Goal: Browse casually: Explore the website without a specific task or goal

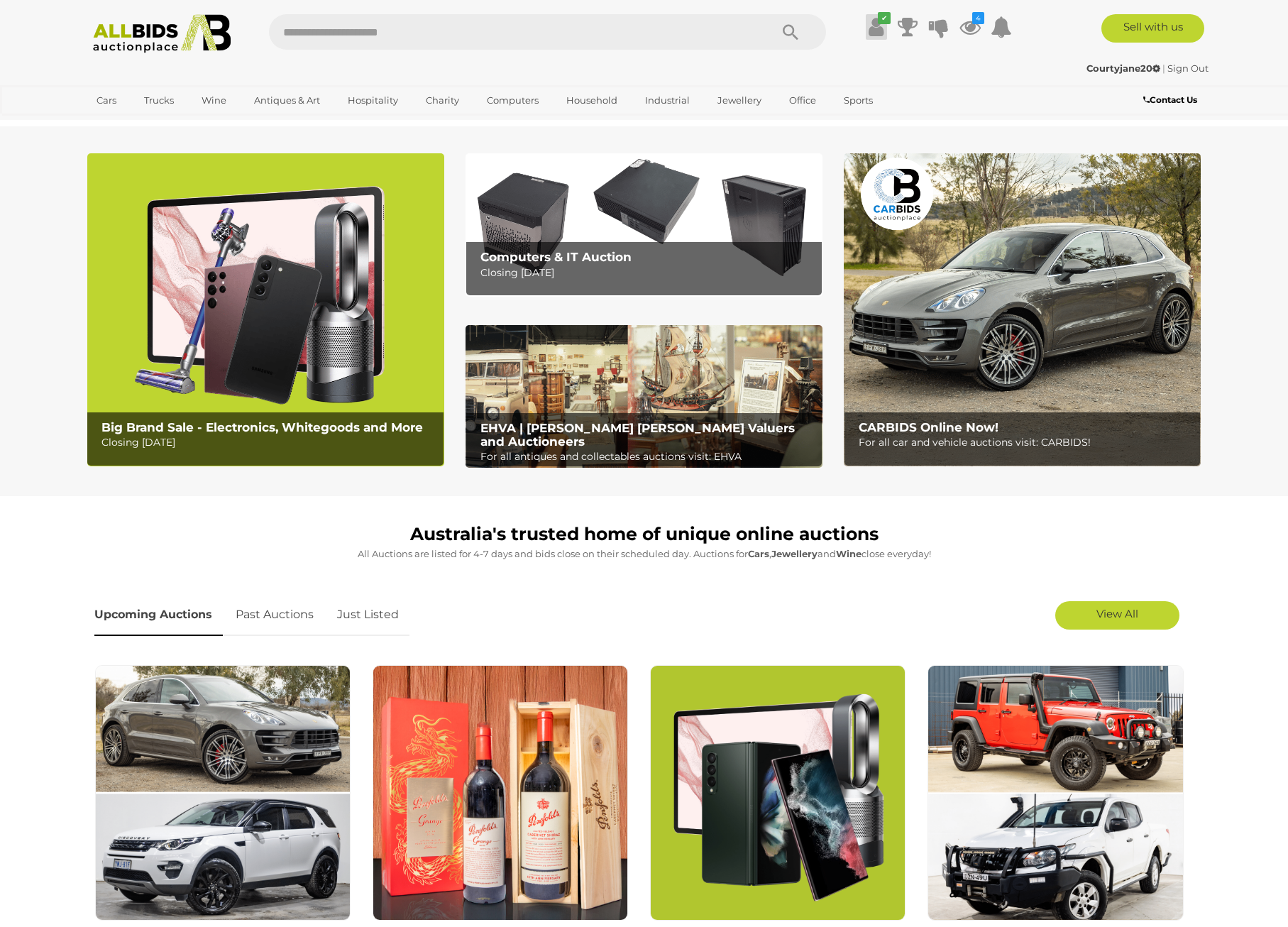
click at [879, 27] on icon at bounding box center [876, 26] width 15 height 25
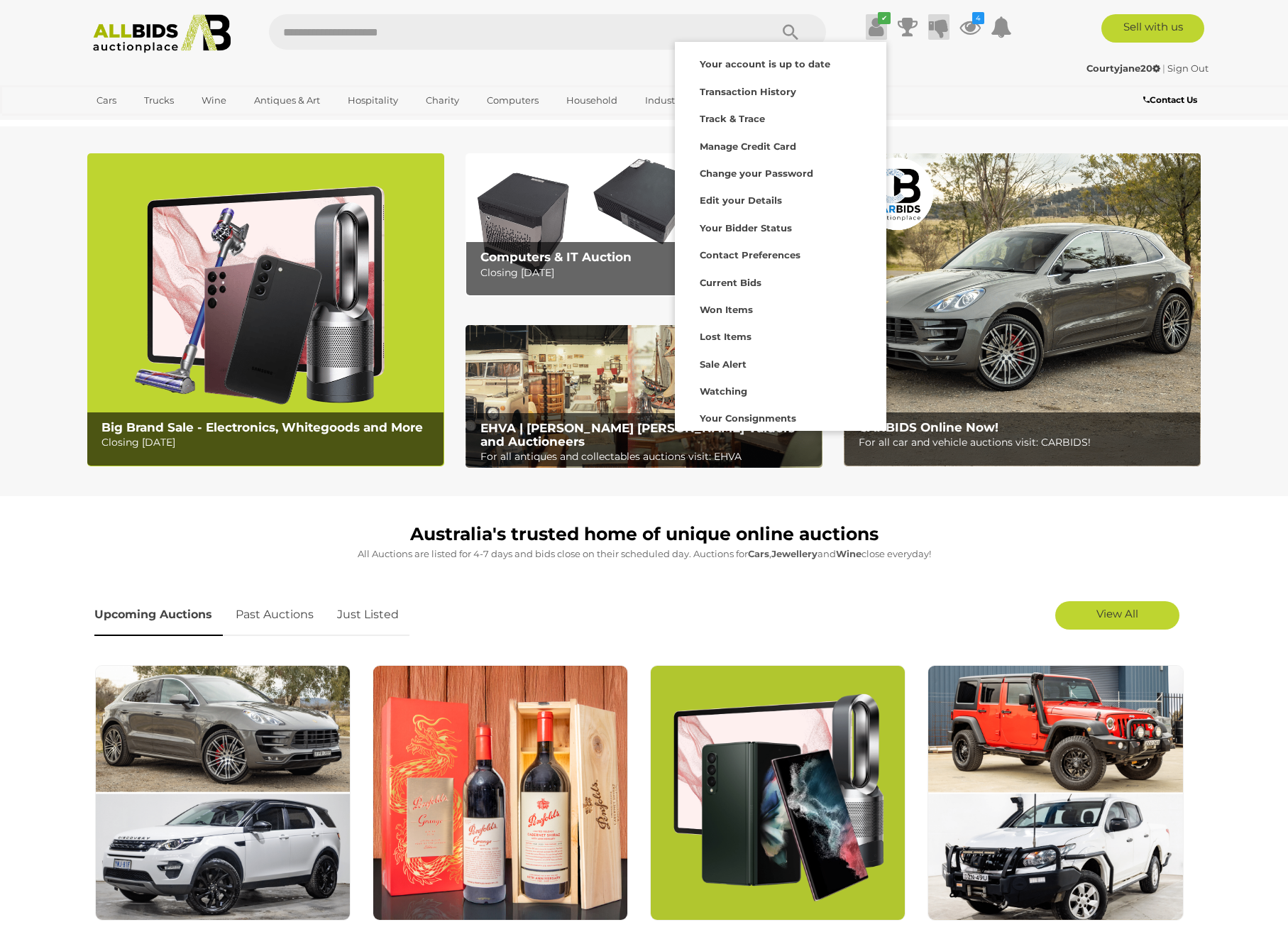
click at [939, 29] on icon at bounding box center [939, 26] width 20 height 25
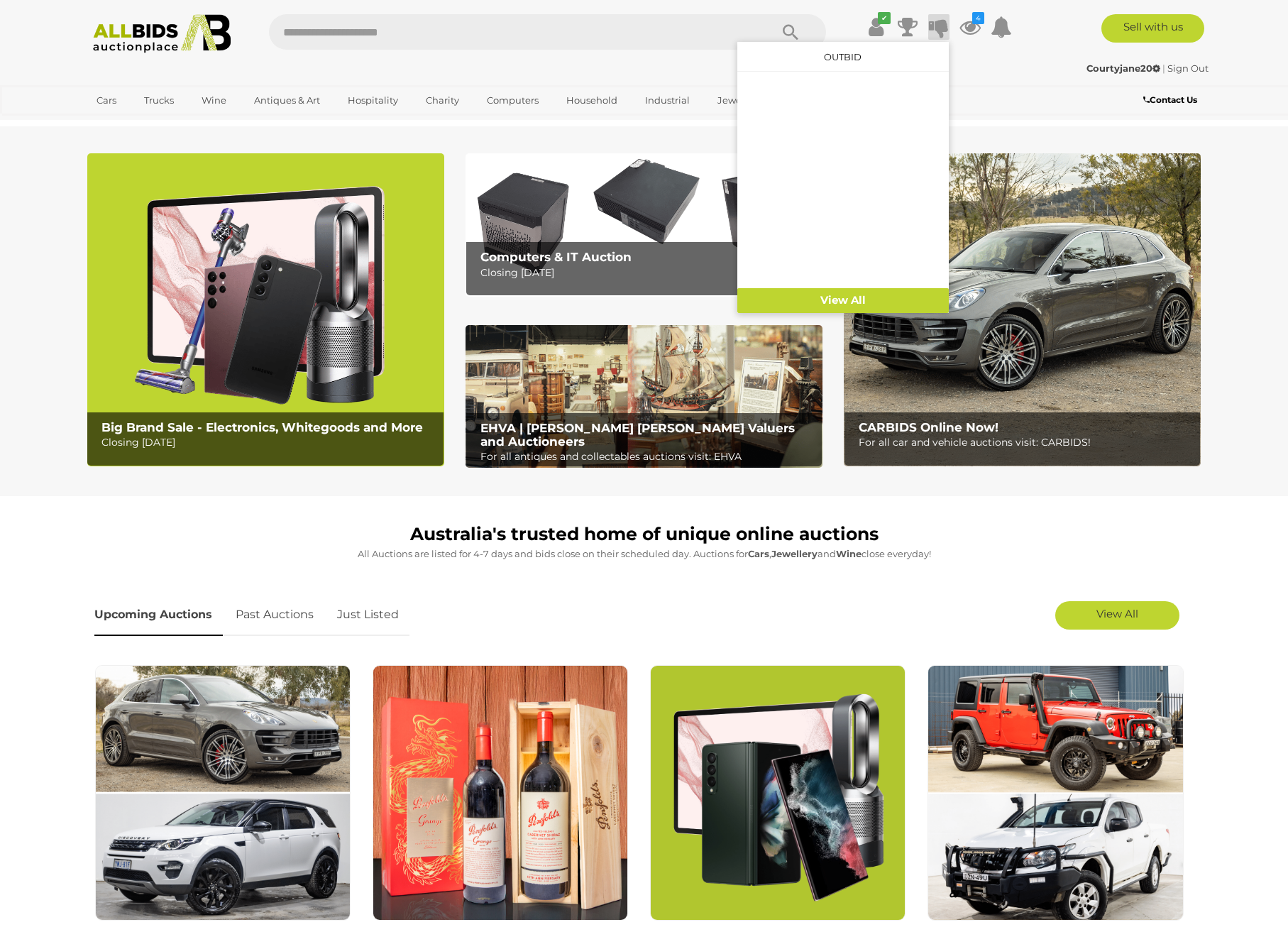
click at [1025, 78] on div "Courtyjane20 | Sign Out Courtyjane20 | Sign Out" at bounding box center [645, 70] width 1136 height 29
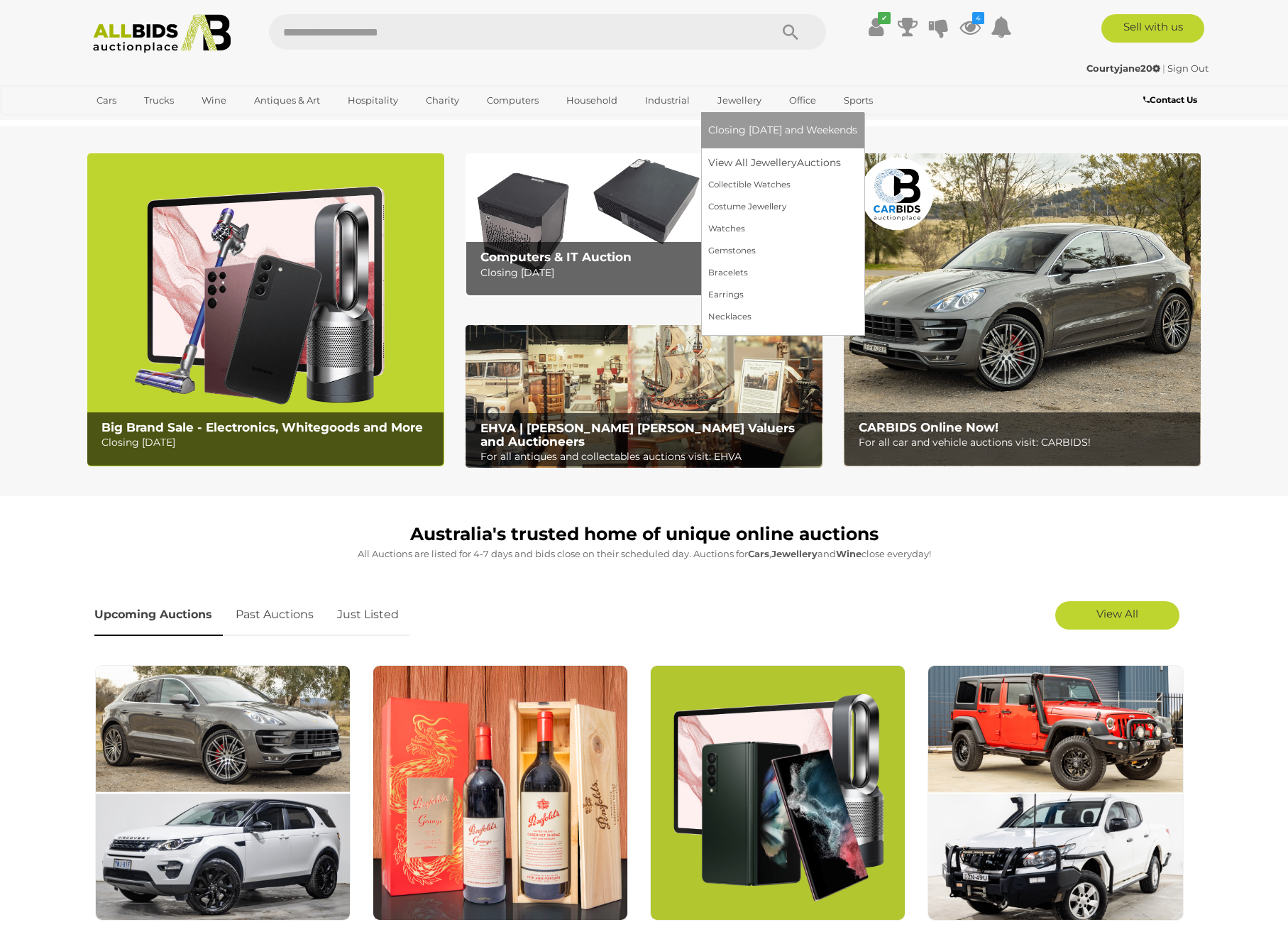
click at [743, 99] on link "Jewellery" at bounding box center [740, 100] width 62 height 24
click at [754, 131] on span "Closing [DATE] and Weekends" at bounding box center [783, 130] width 149 height 13
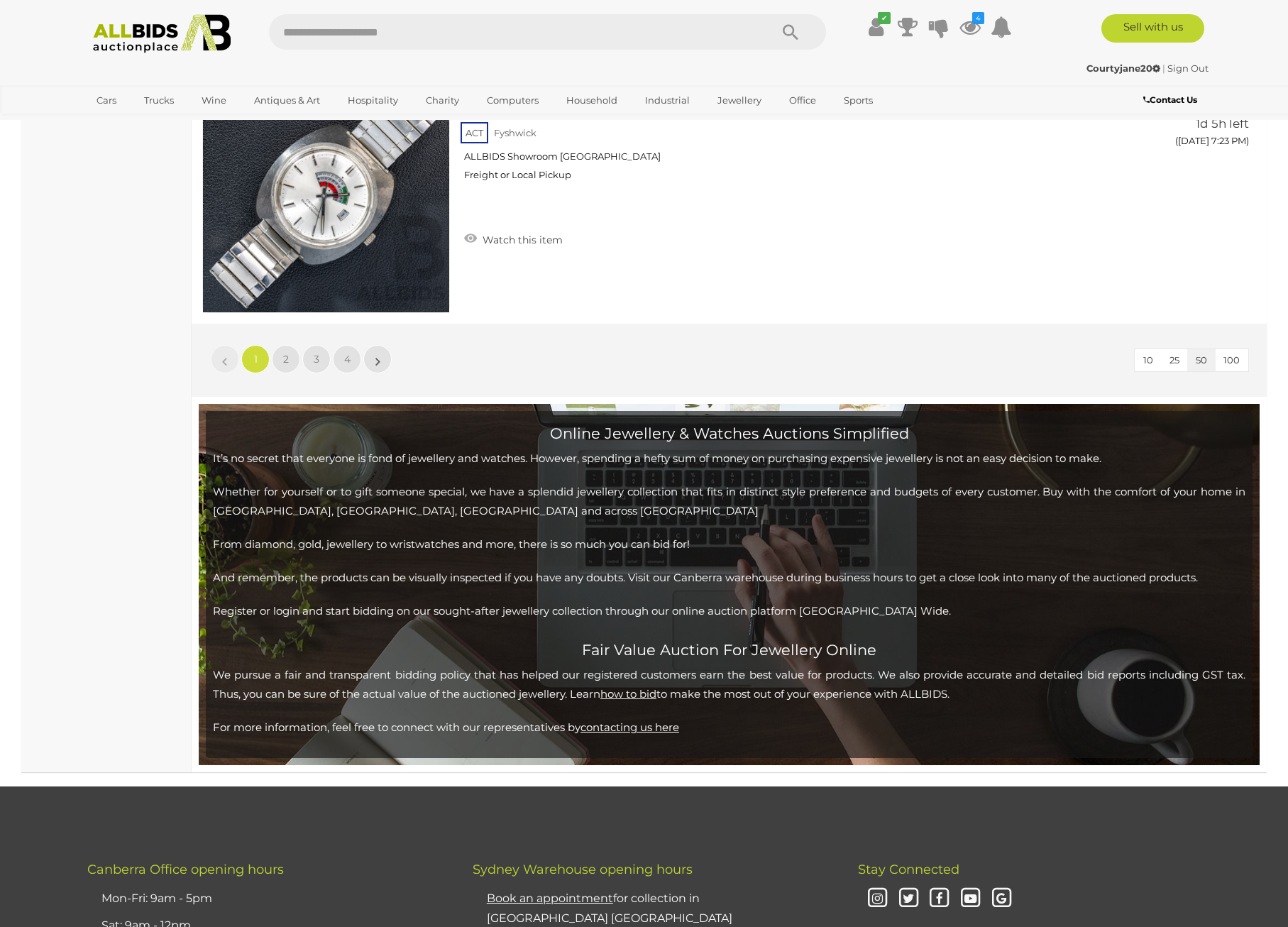
scroll to position [13405, 0]
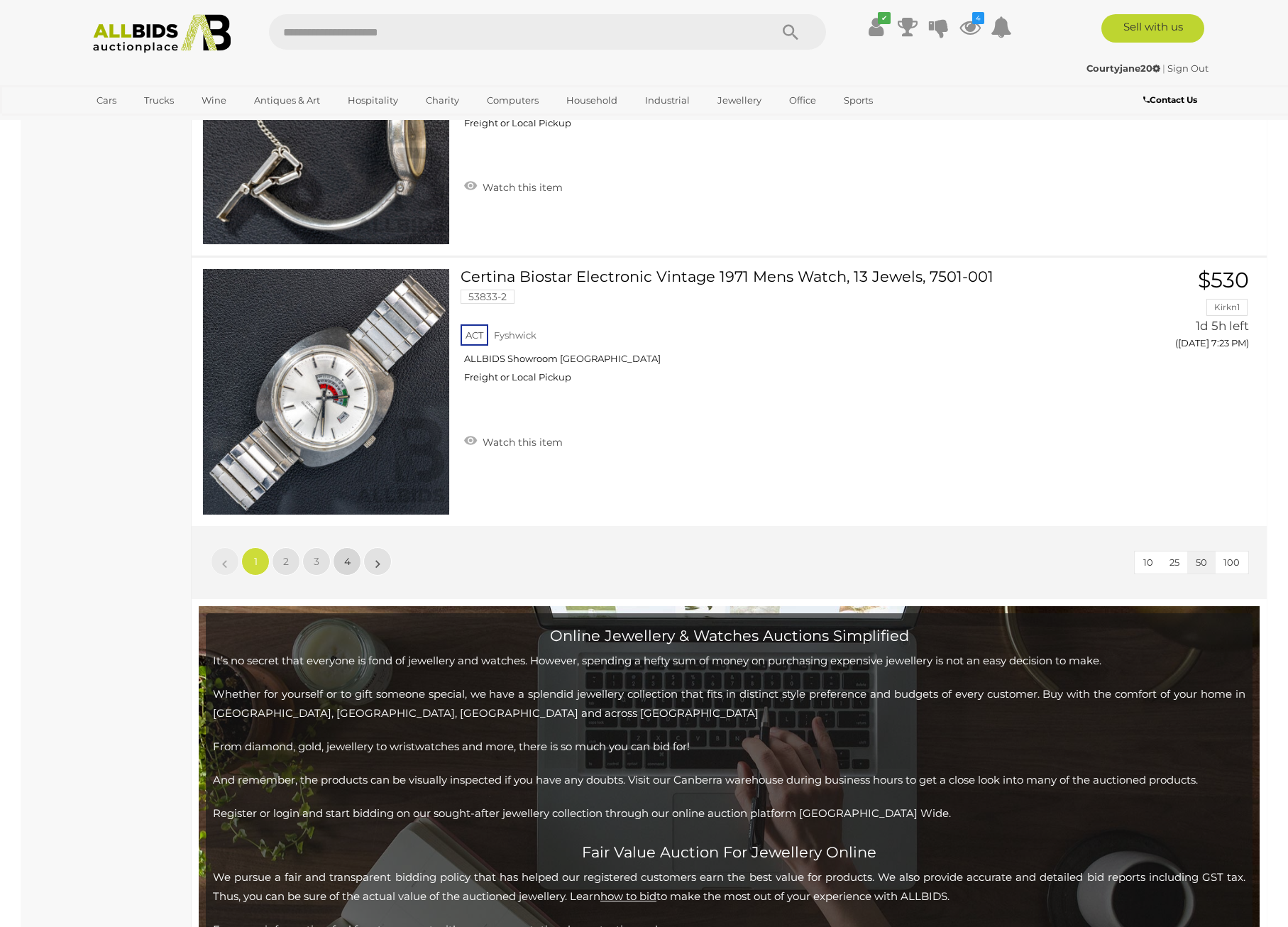
click at [351, 575] on link "4" at bounding box center [347, 561] width 29 height 29
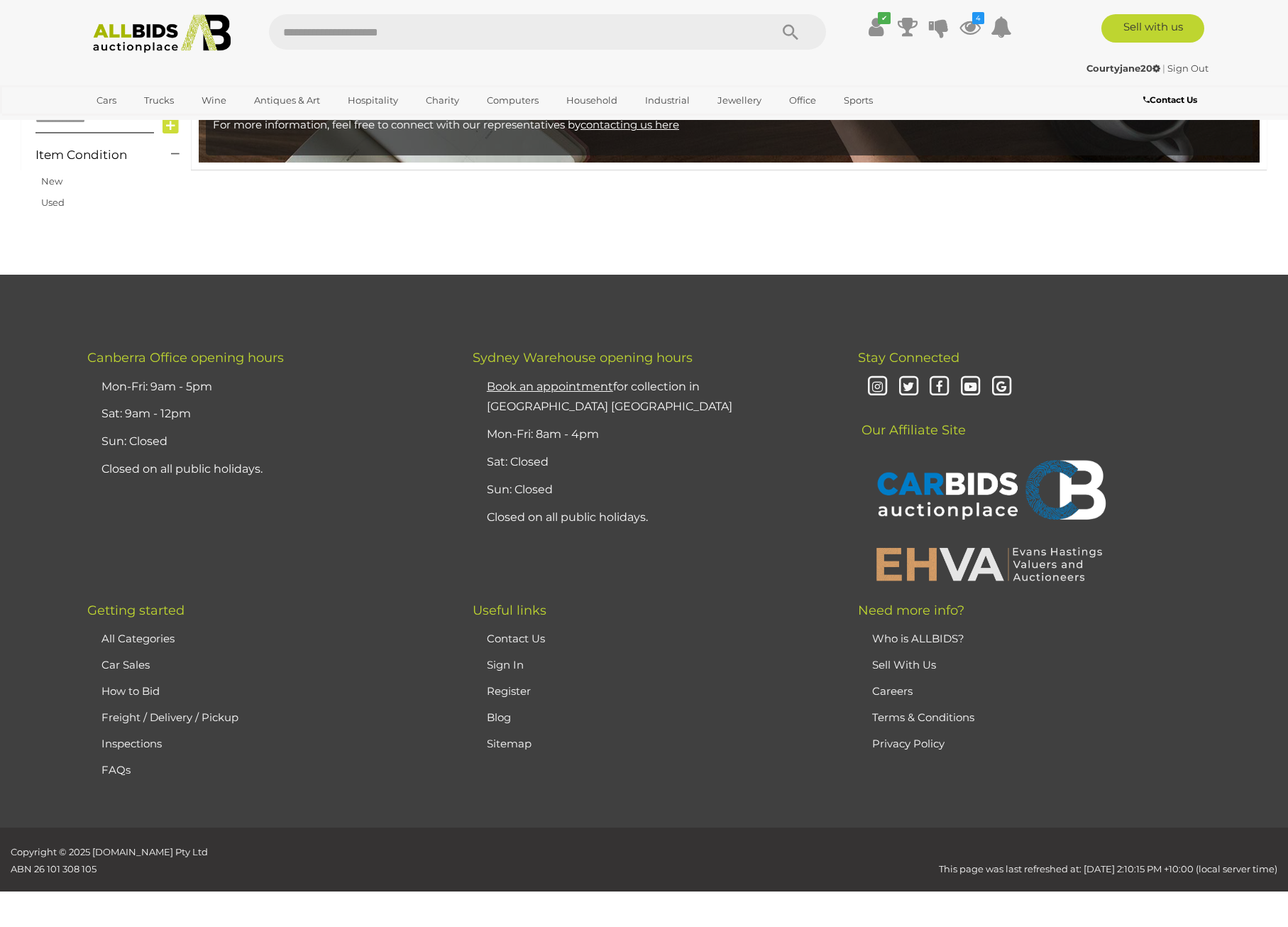
scroll to position [244, 0]
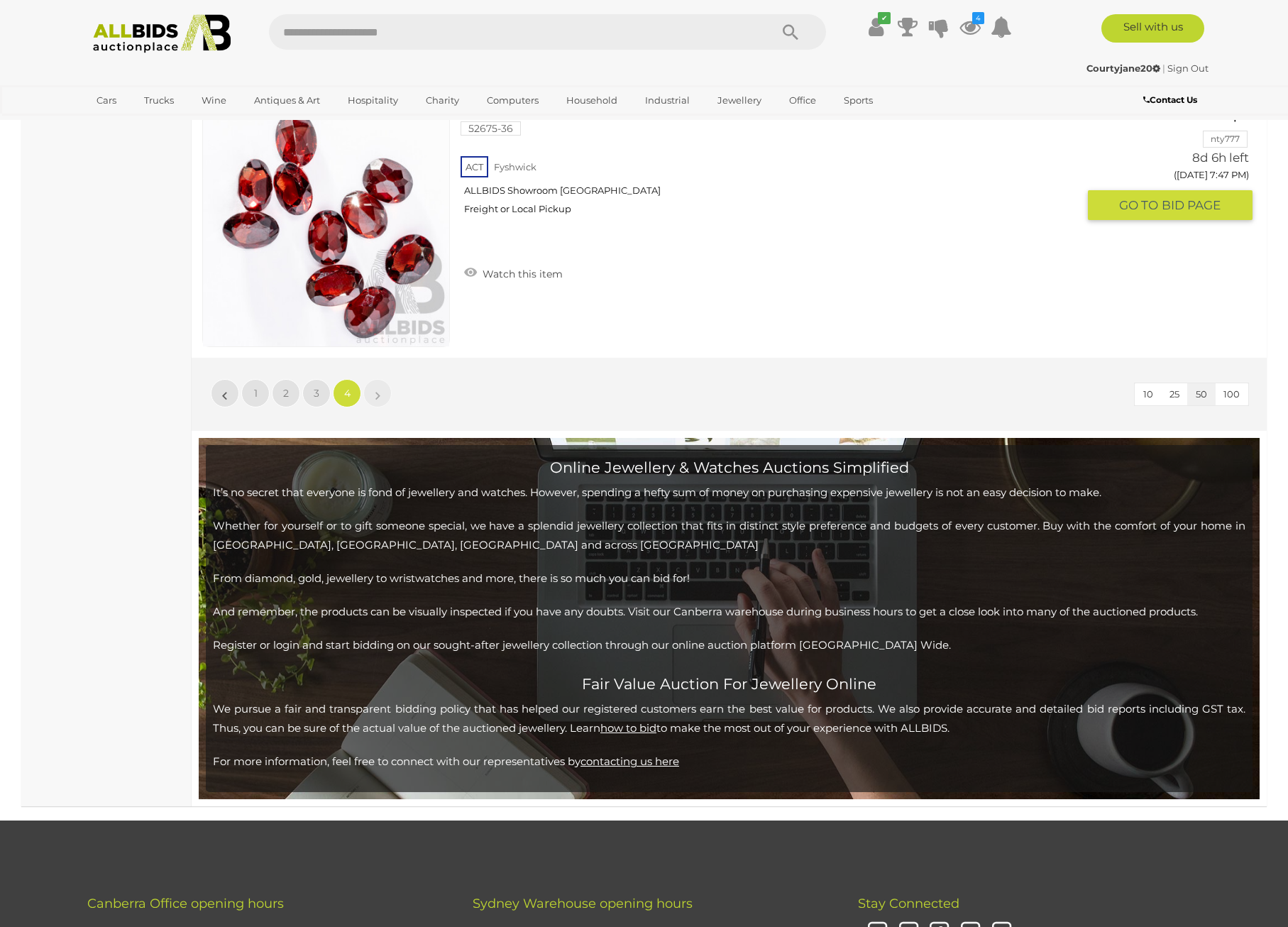
scroll to position [3942, 0]
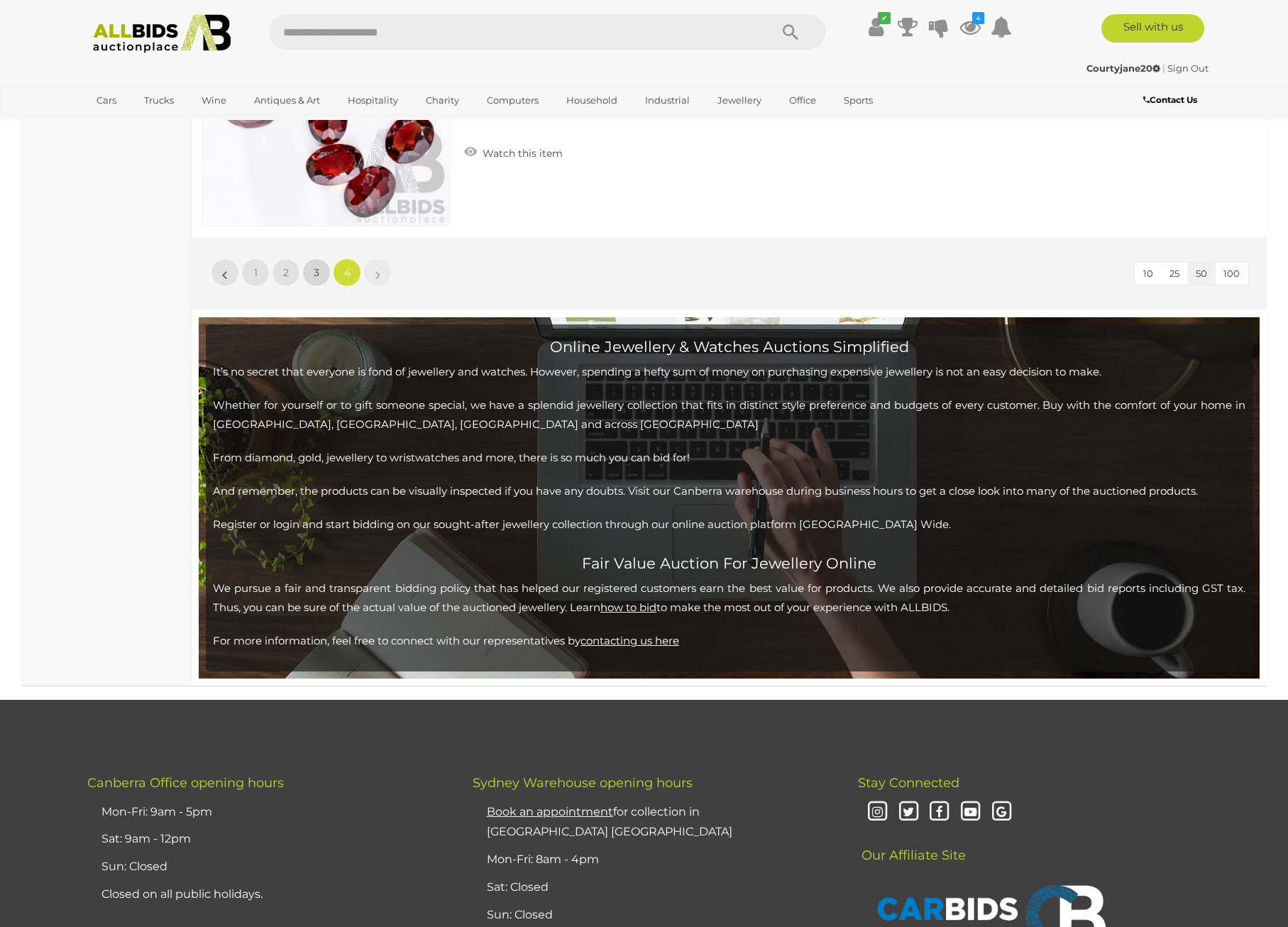
click at [323, 275] on link "3" at bounding box center [316, 272] width 29 height 29
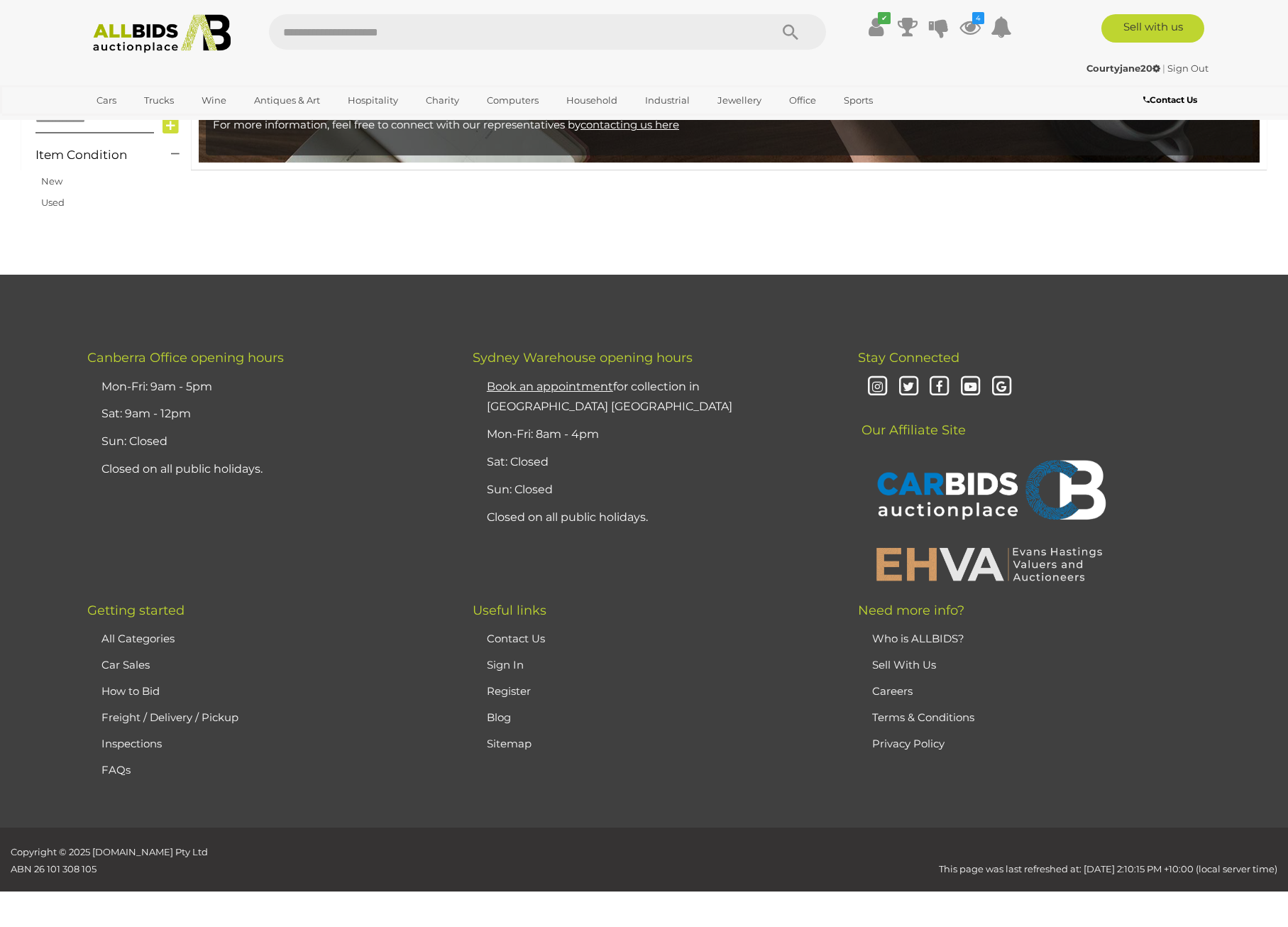
scroll to position [244, 0]
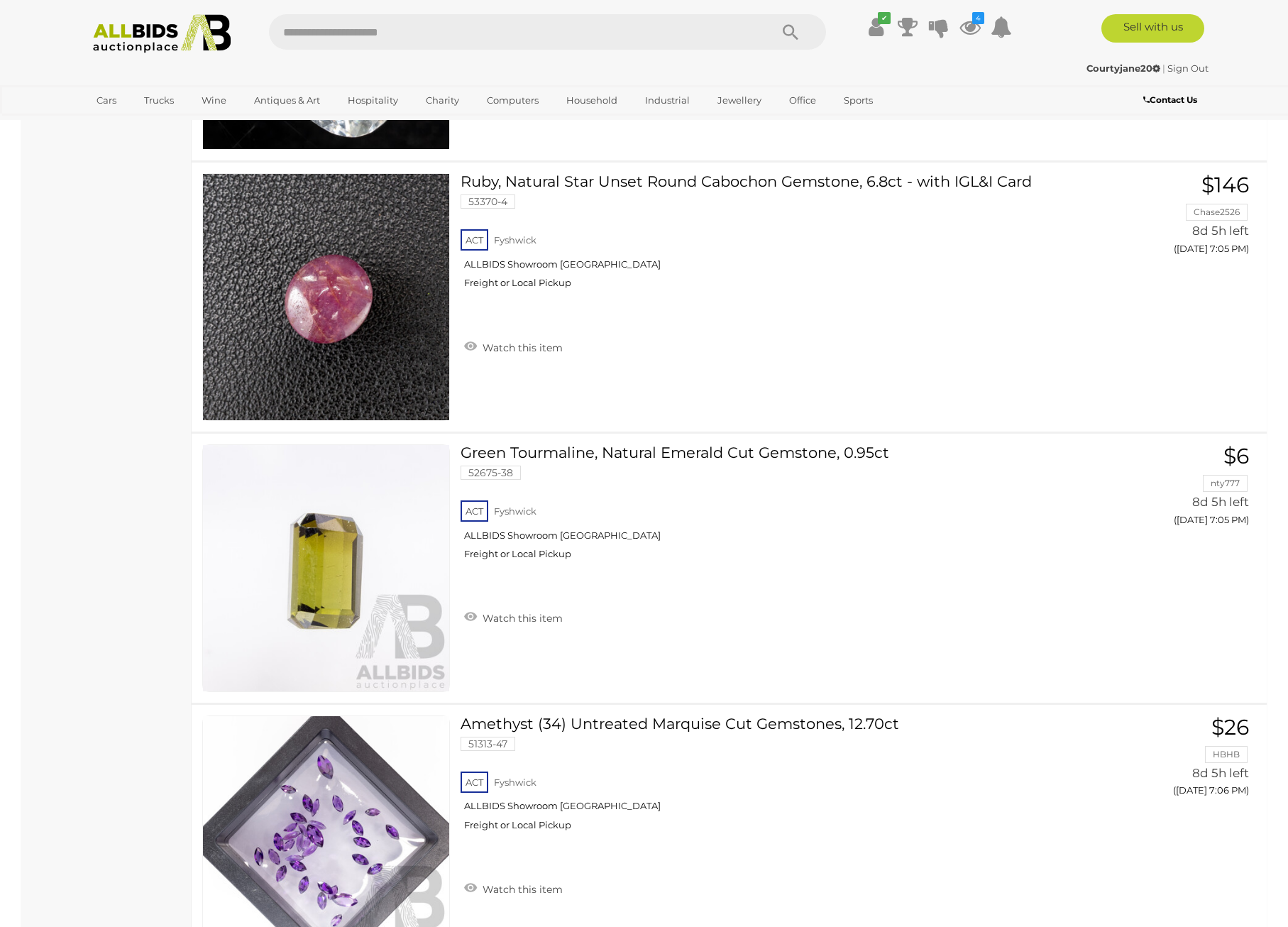
scroll to position [6222, 0]
